Goal: Transaction & Acquisition: Purchase product/service

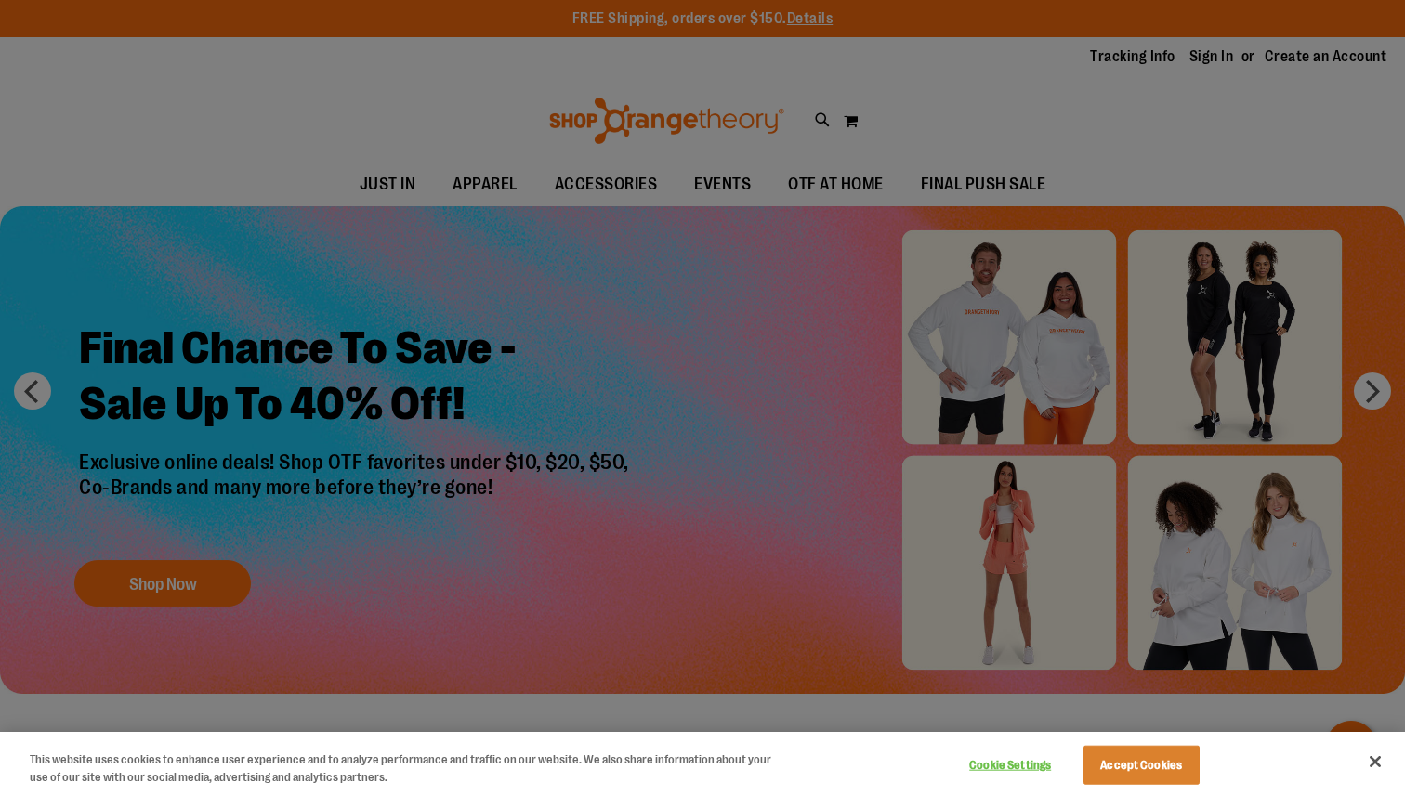
click at [690, 498] on div at bounding box center [702, 398] width 1405 height 796
click at [1370, 762] on button "Close" at bounding box center [1375, 761] width 41 height 41
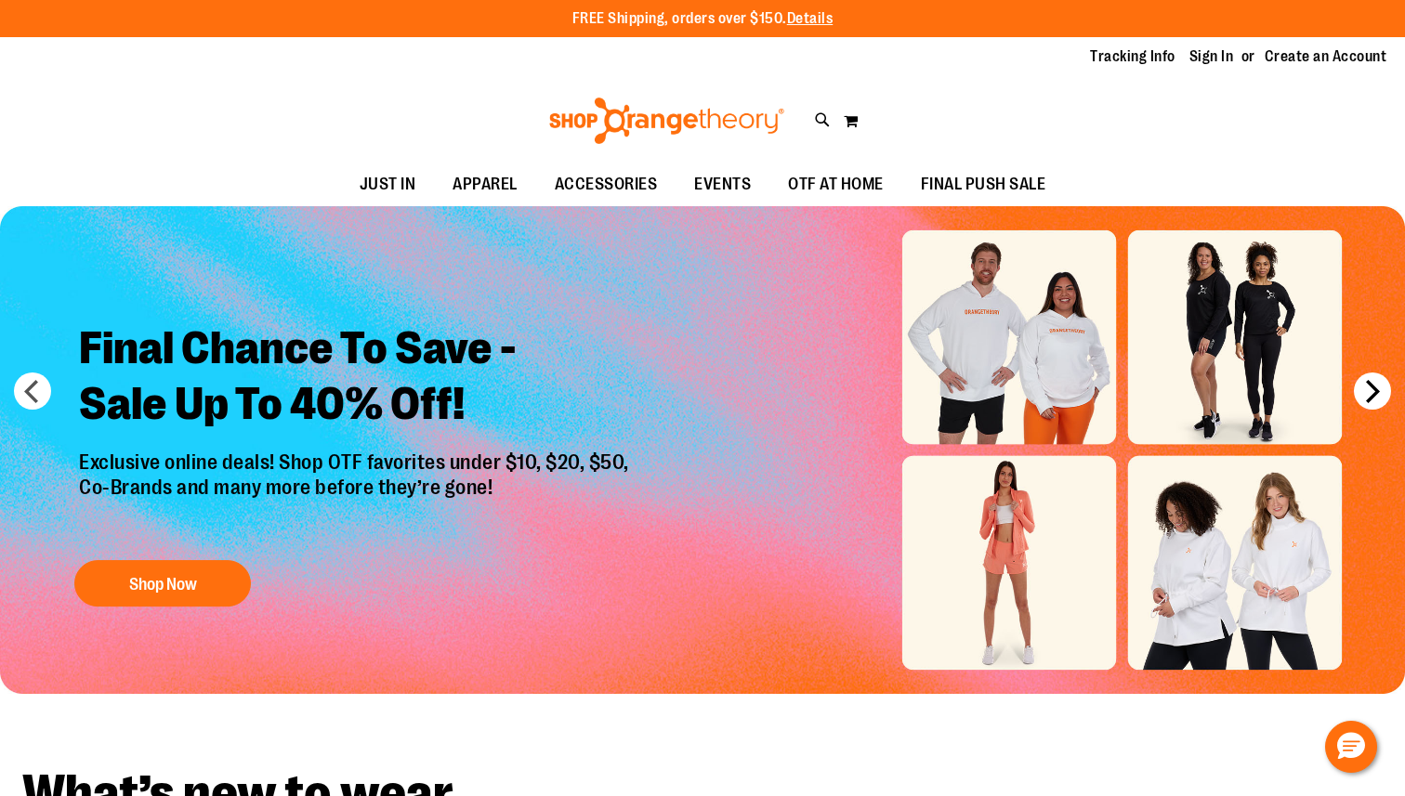
click at [1381, 394] on button "next" at bounding box center [1372, 391] width 37 height 37
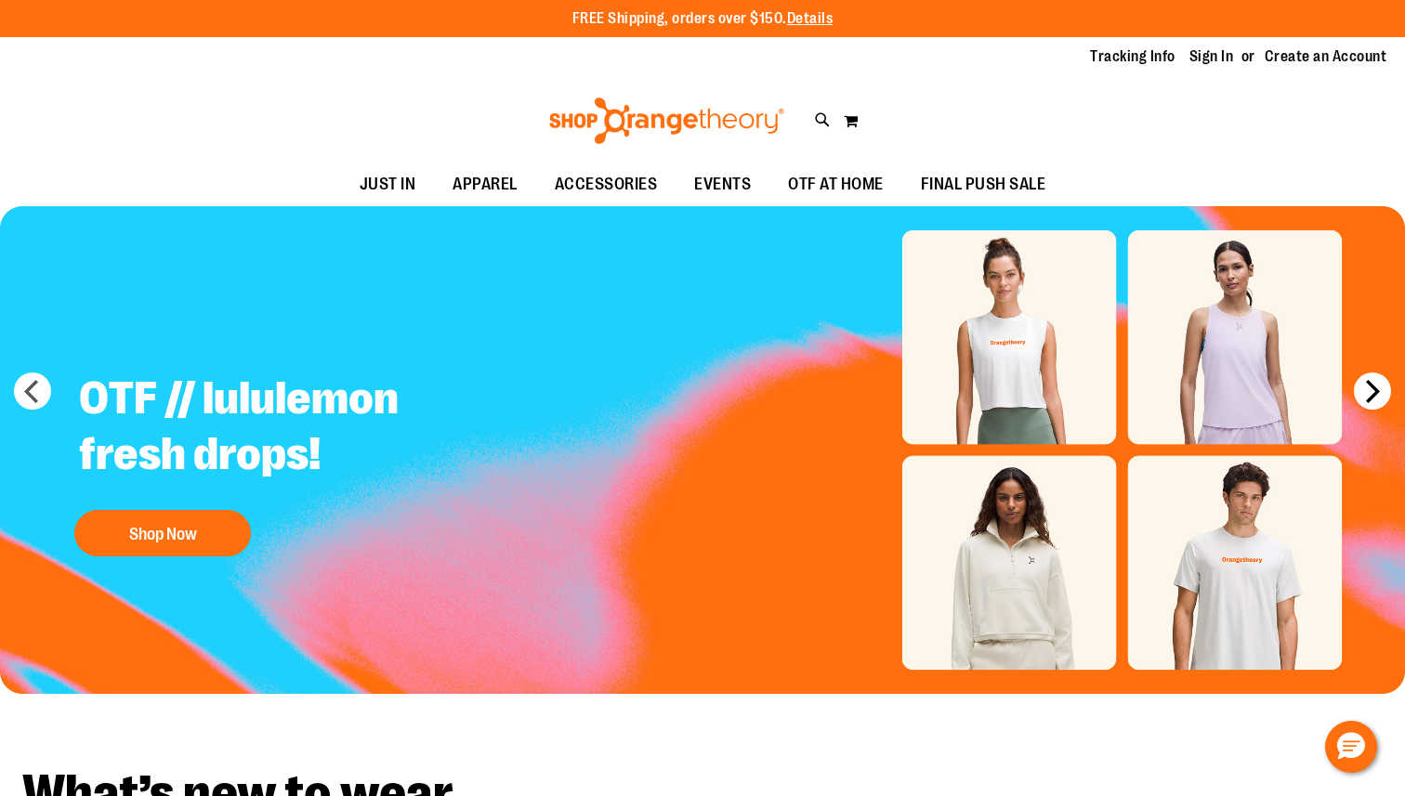
click at [1382, 394] on button "next" at bounding box center [1372, 391] width 37 height 37
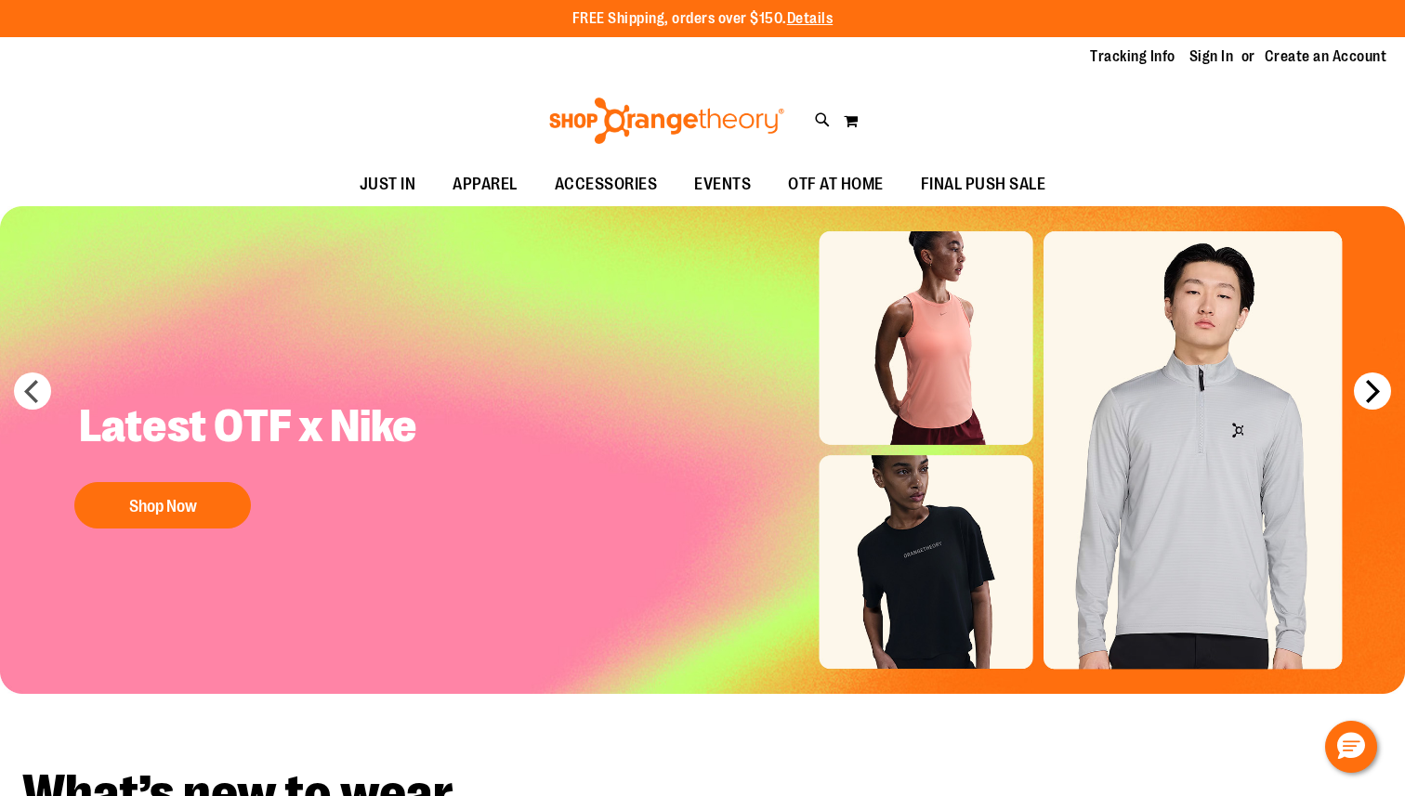
click at [1382, 395] on button "next" at bounding box center [1372, 391] width 37 height 37
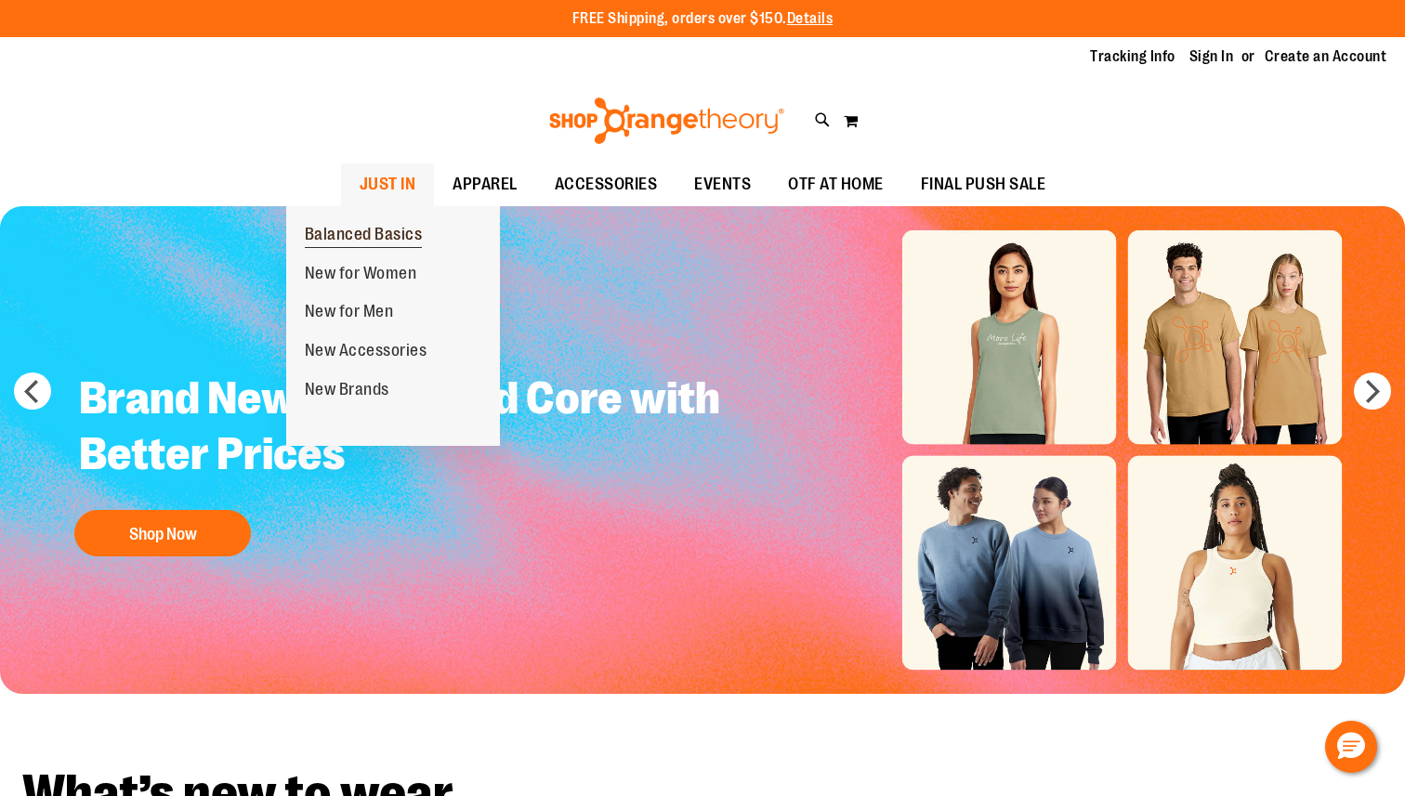
click at [339, 237] on span "Balanced Basics" at bounding box center [364, 236] width 118 height 23
